Goal: Transaction & Acquisition: Obtain resource

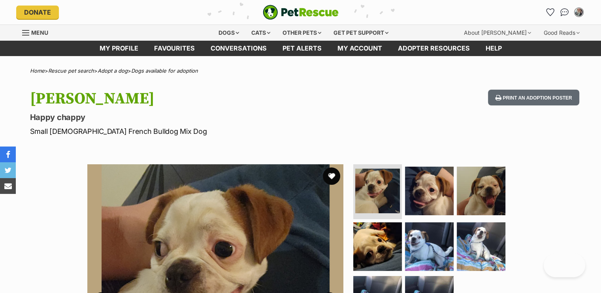
click at [334, 173] on button "favourite" at bounding box center [331, 176] width 17 height 17
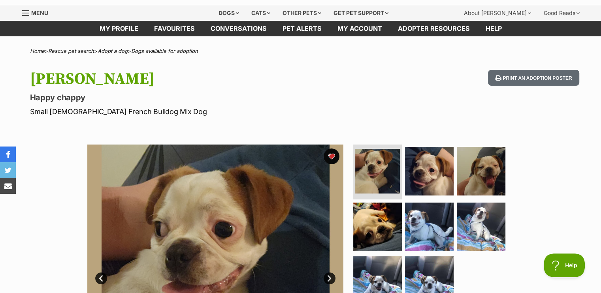
scroll to position [119, 0]
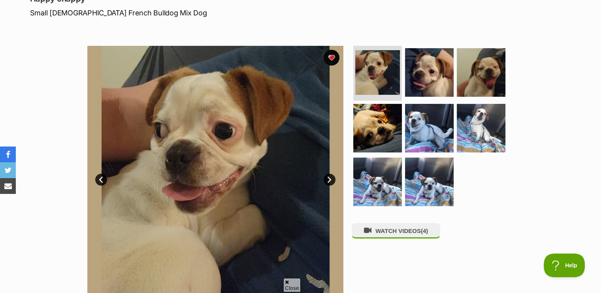
click at [330, 178] on link "Next" at bounding box center [330, 180] width 12 height 12
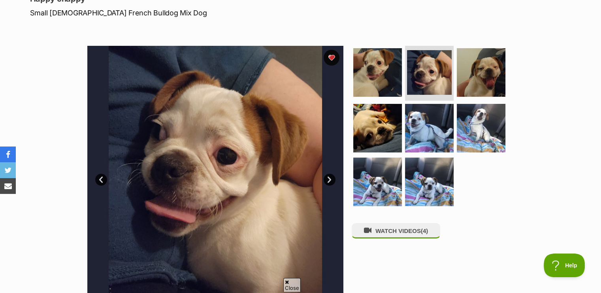
click at [330, 178] on link "Next" at bounding box center [330, 180] width 12 height 12
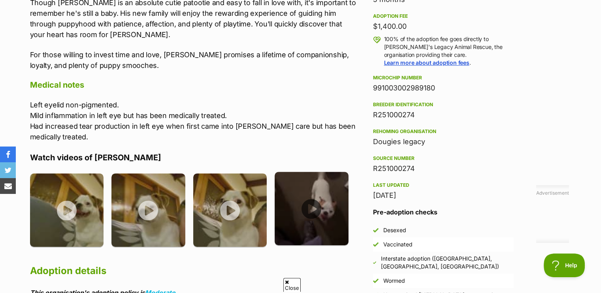
scroll to position [593, 0]
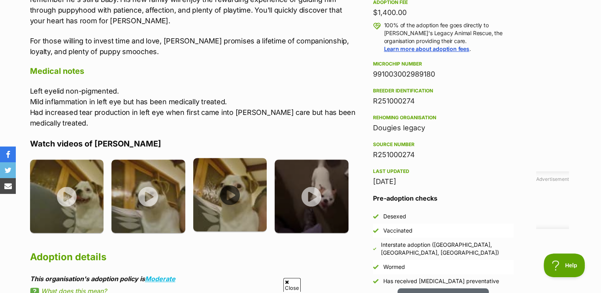
click at [232, 183] on img at bounding box center [230, 195] width 74 height 74
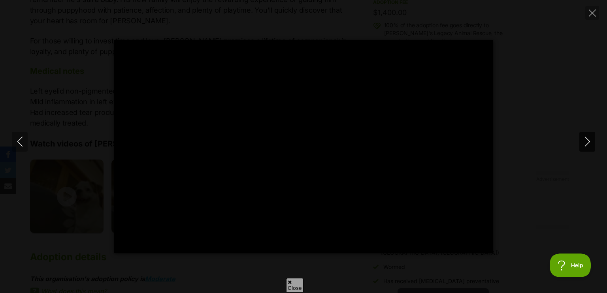
click at [584, 139] on icon "Next" at bounding box center [588, 142] width 10 height 10
type input "86.42"
type input "100"
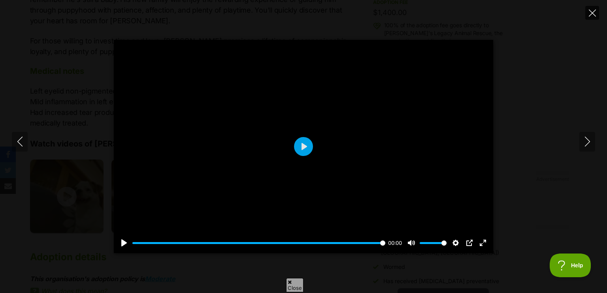
click at [593, 9] on icon "Close" at bounding box center [592, 12] width 7 height 7
